Goal: Find specific page/section: Find specific page/section

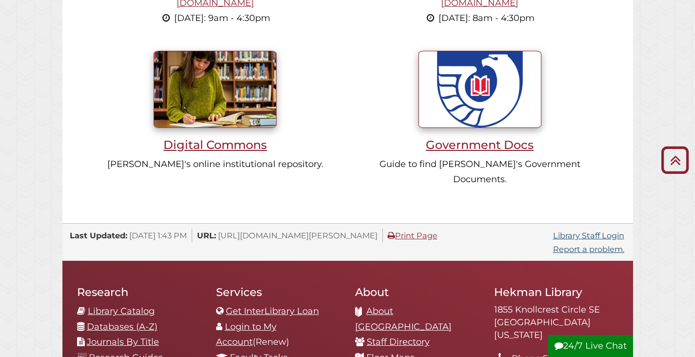
scroll to position [781, 0]
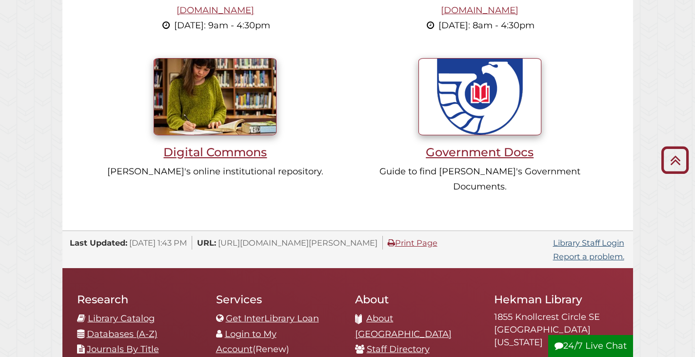
scroll to position [1055, 0]
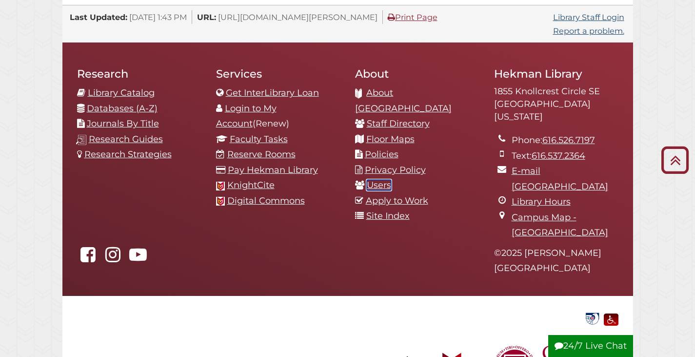
click at [382, 180] on link "Users" at bounding box center [379, 185] width 24 height 11
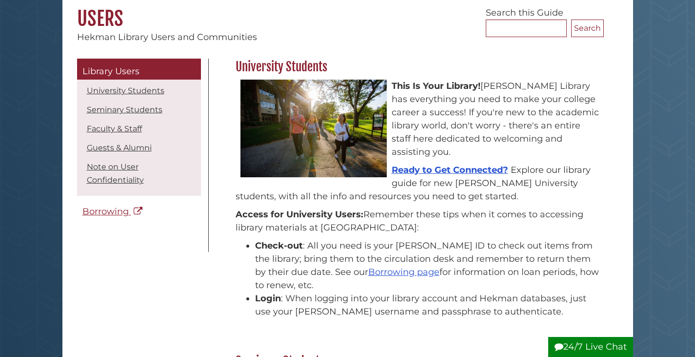
scroll to position [146, 0]
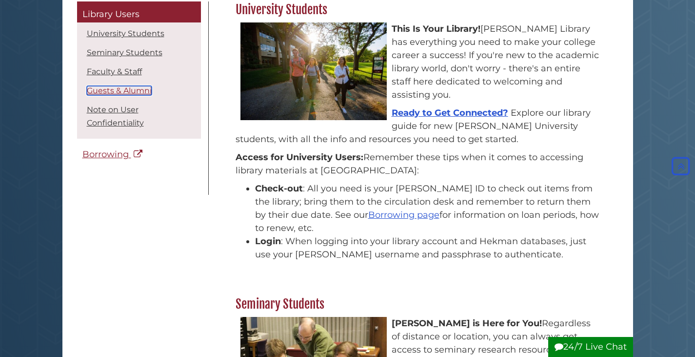
click at [134, 91] on link "Guests & Alumni" at bounding box center [119, 90] width 65 height 9
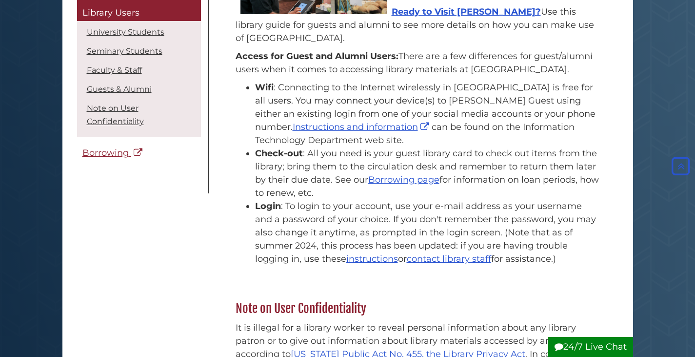
scroll to position [1066, 0]
